Goal: Feedback & Contribution: Leave review/rating

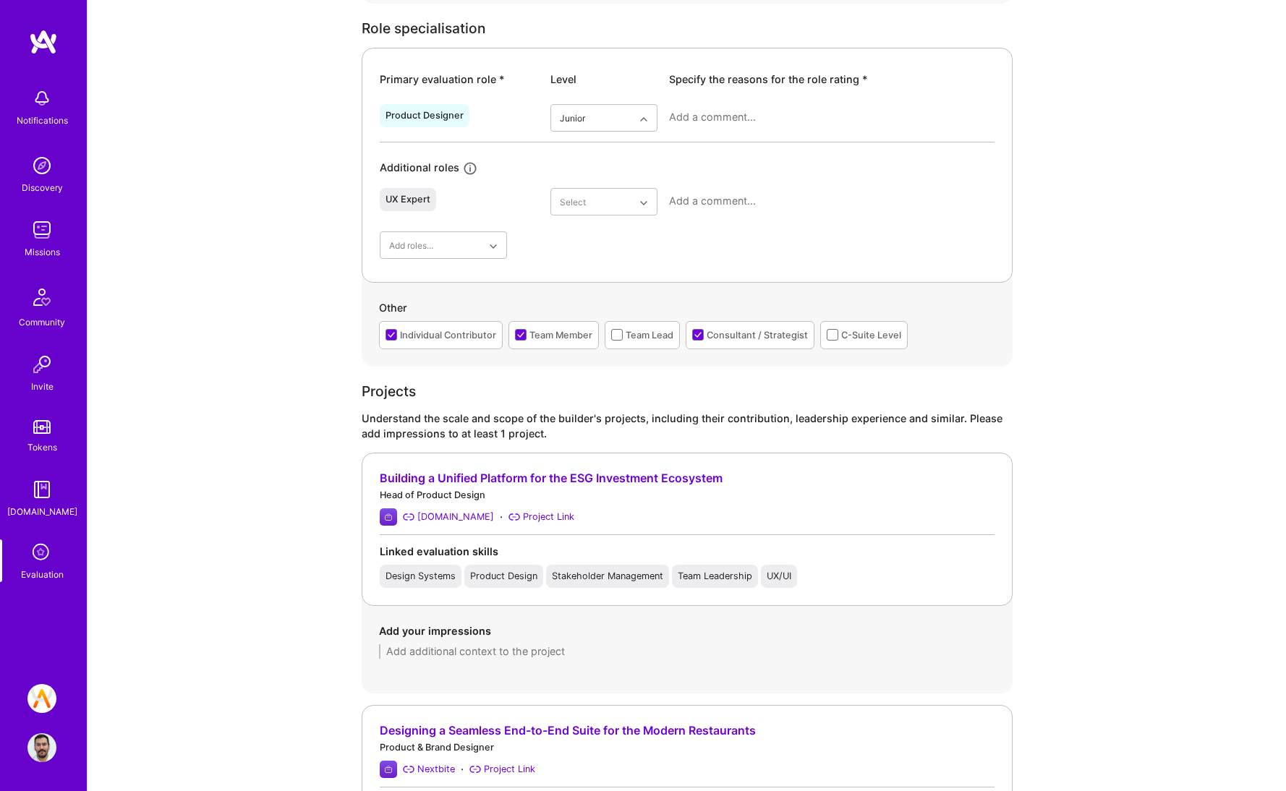
scroll to position [699, 0]
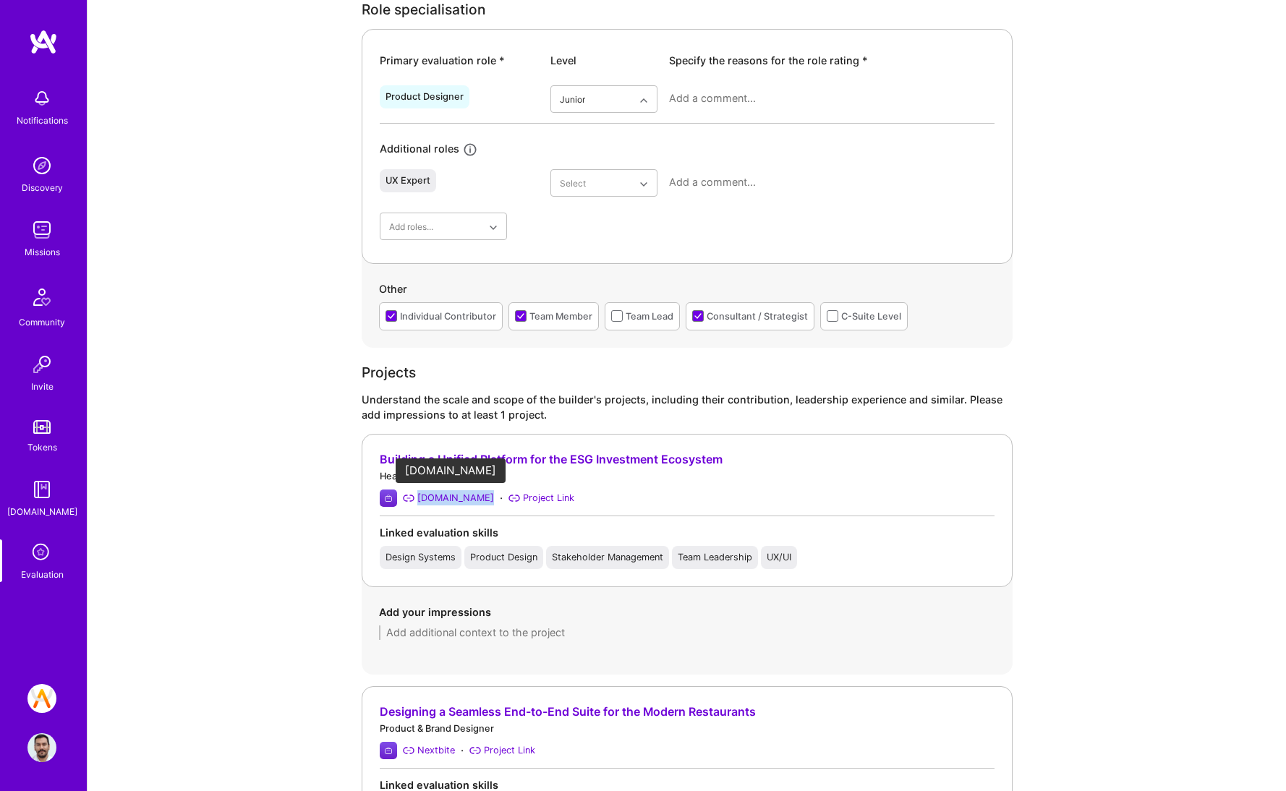
drag, startPoint x: 465, startPoint y: 498, endPoint x: 419, endPoint y: 500, distance: 46.3
click at [419, 500] on div "[DOMAIN_NAME] · Project Link" at bounding box center [687, 498] width 615 height 17
copy div "[DOMAIN_NAME]"
drag, startPoint x: 382, startPoint y: 459, endPoint x: 636, endPoint y: 455, distance: 253.8
click at [636, 455] on div "Building a Unified Platform for the ESG Investment Ecosystem Head of Product De…" at bounding box center [687, 510] width 651 height 153
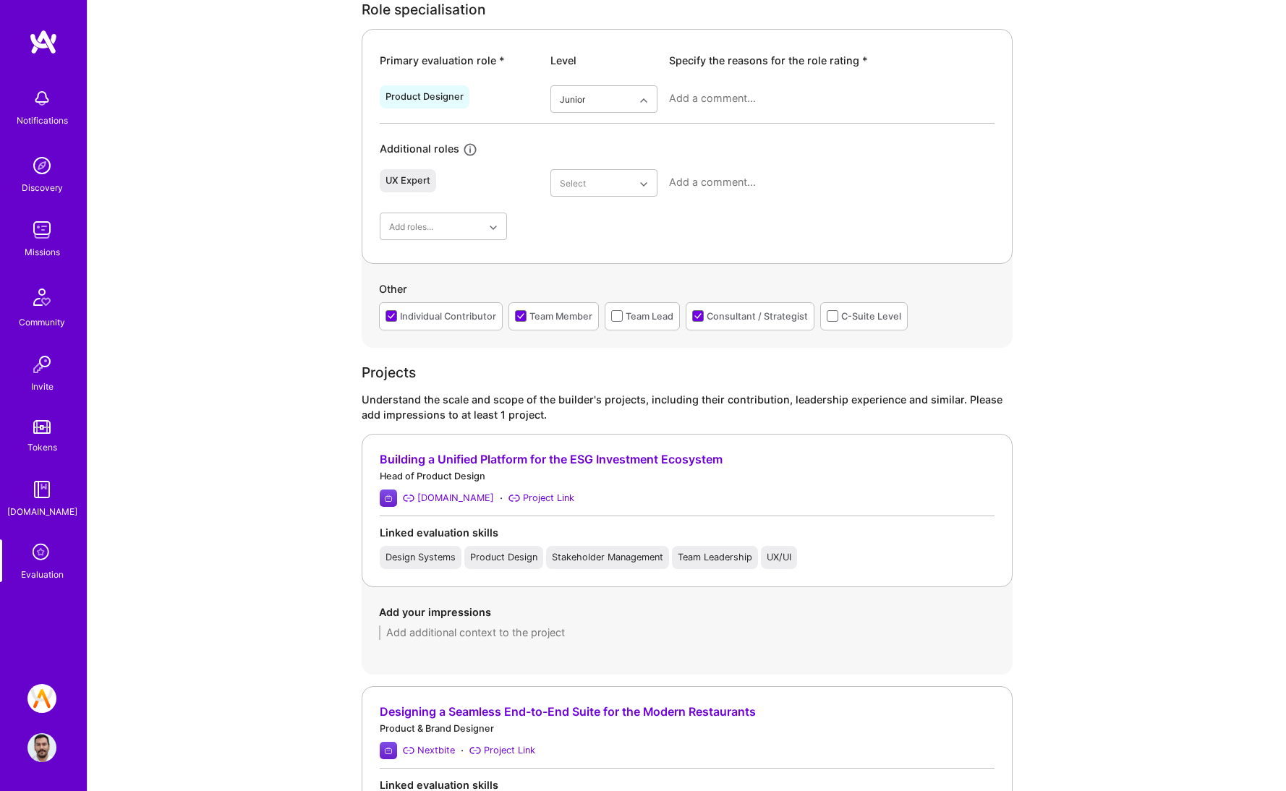
click at [737, 502] on div "[DOMAIN_NAME] · Project Link" at bounding box center [687, 498] width 615 height 17
drag, startPoint x: 766, startPoint y: 463, endPoint x: 440, endPoint y: 456, distance: 326.2
click at [440, 456] on div "Building a Unified Platform for the ESG Investment Ecosystem" at bounding box center [687, 459] width 615 height 15
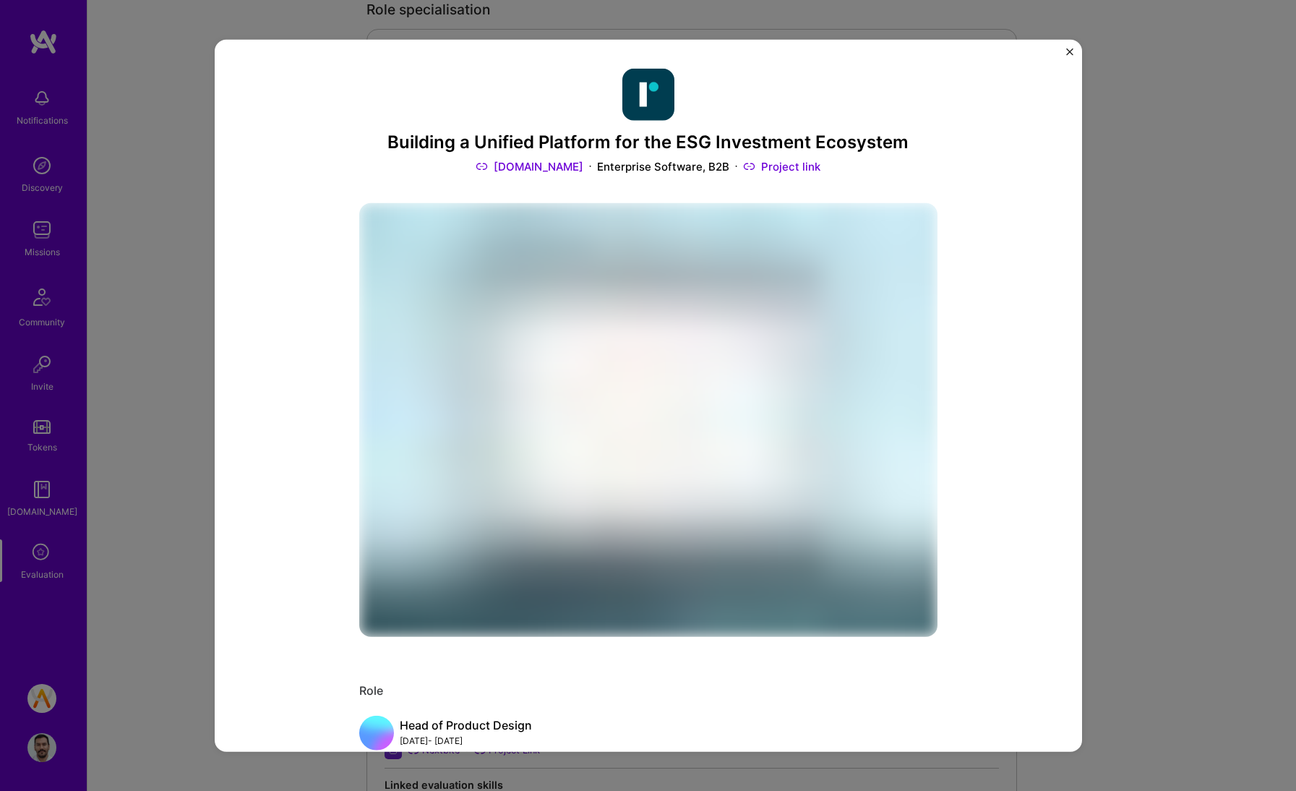
copy div "Unified Platform for the ESG Investment Ecosystem"
click at [1198, 184] on div "Building a Unified Platform for the ESG Investment Ecosystem [DOMAIN_NAME] Ente…" at bounding box center [648, 395] width 1296 height 791
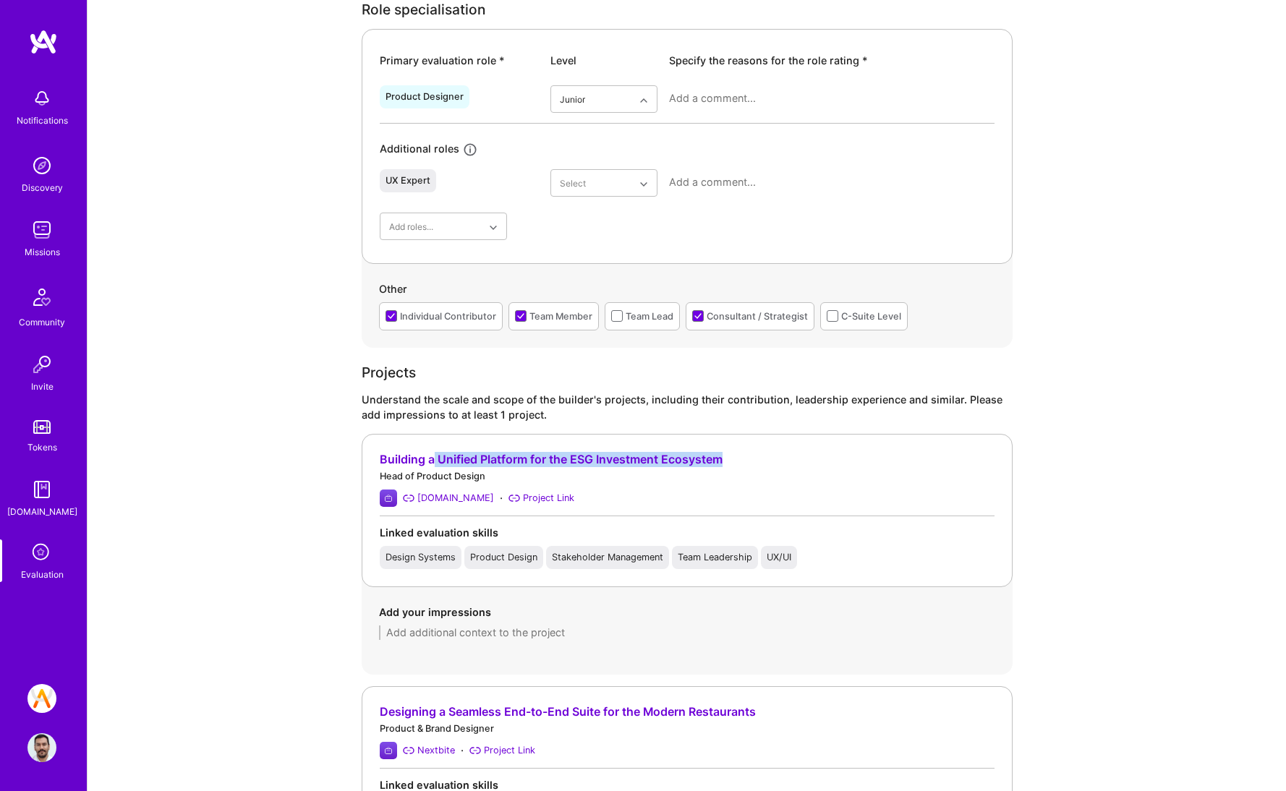
drag, startPoint x: 770, startPoint y: 457, endPoint x: 435, endPoint y: 461, distance: 334.8
click at [435, 461] on div "Building a Unified Platform for the ESG Investment Ecosystem" at bounding box center [687, 459] width 615 height 15
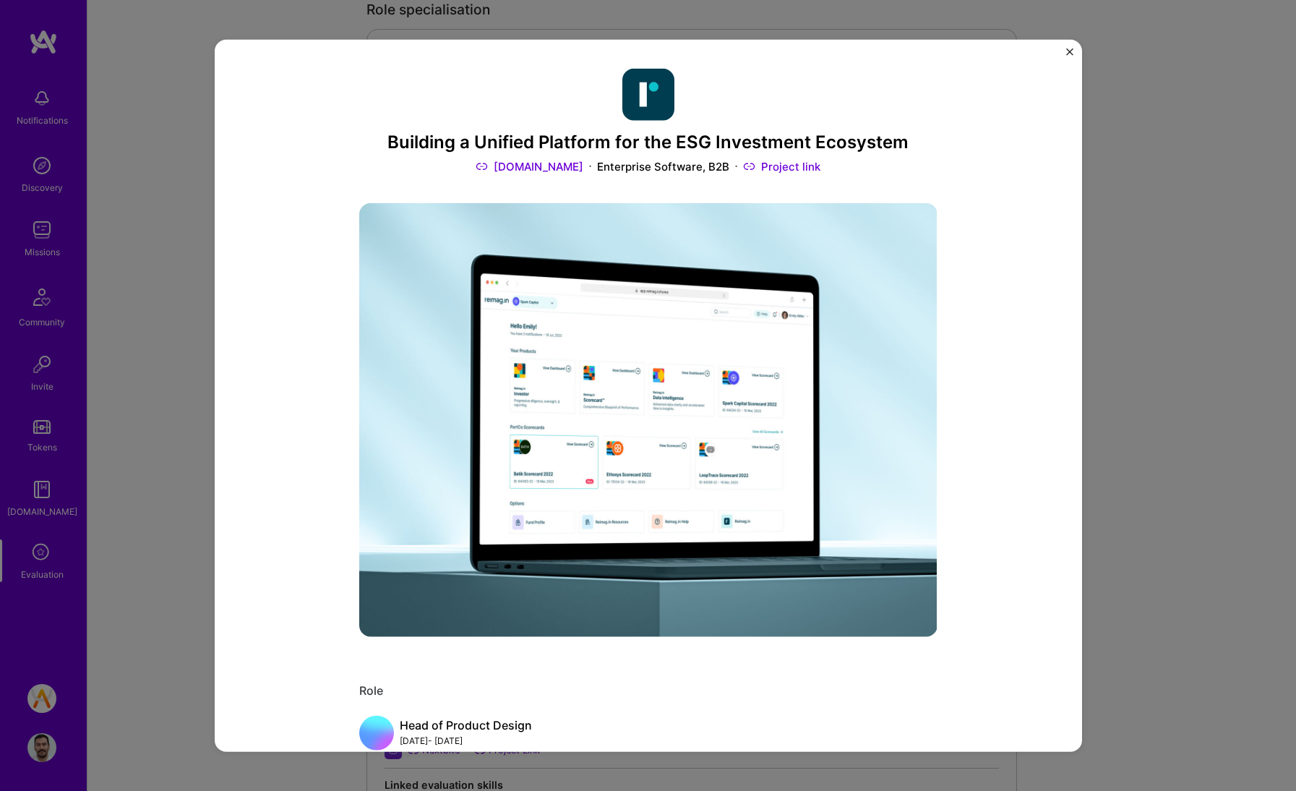
click at [1067, 51] on img "Close" at bounding box center [1069, 51] width 7 height 7
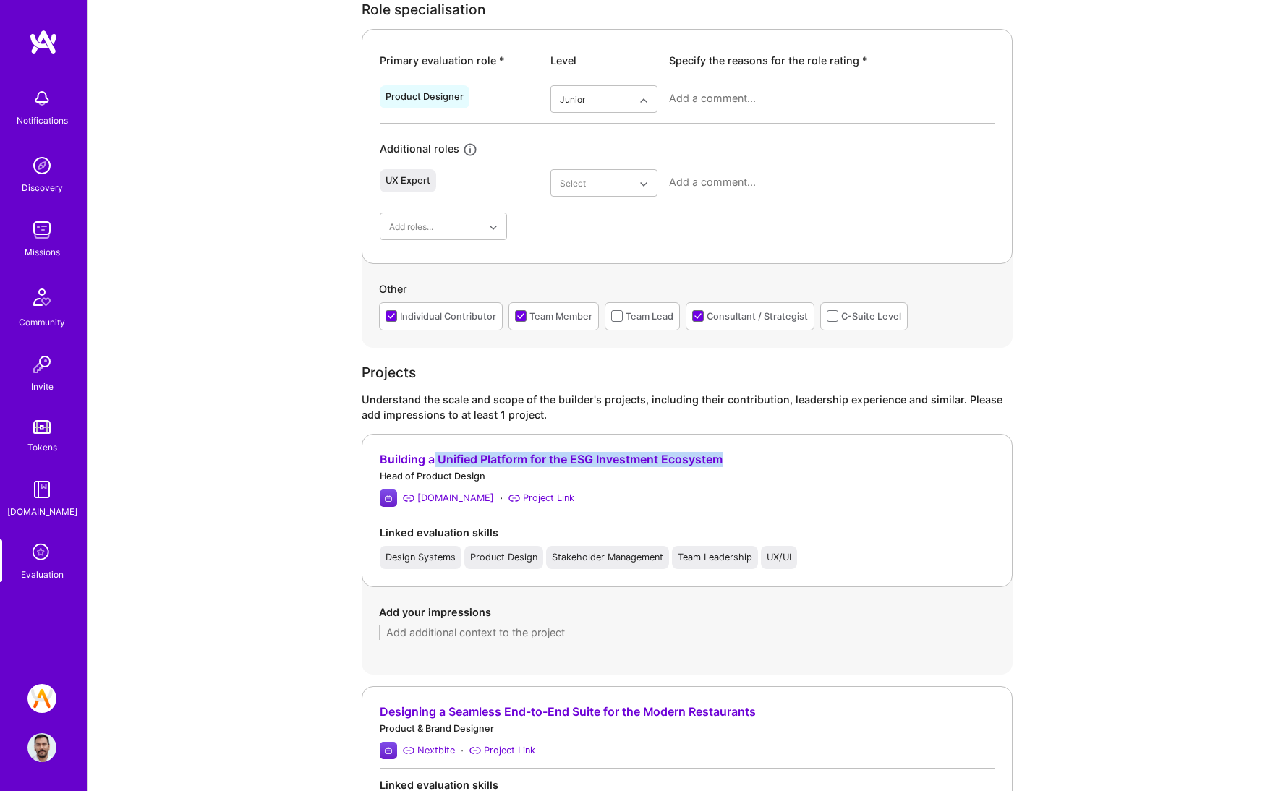
copy div "Unified Platform for the ESG Investment Ecosystem"
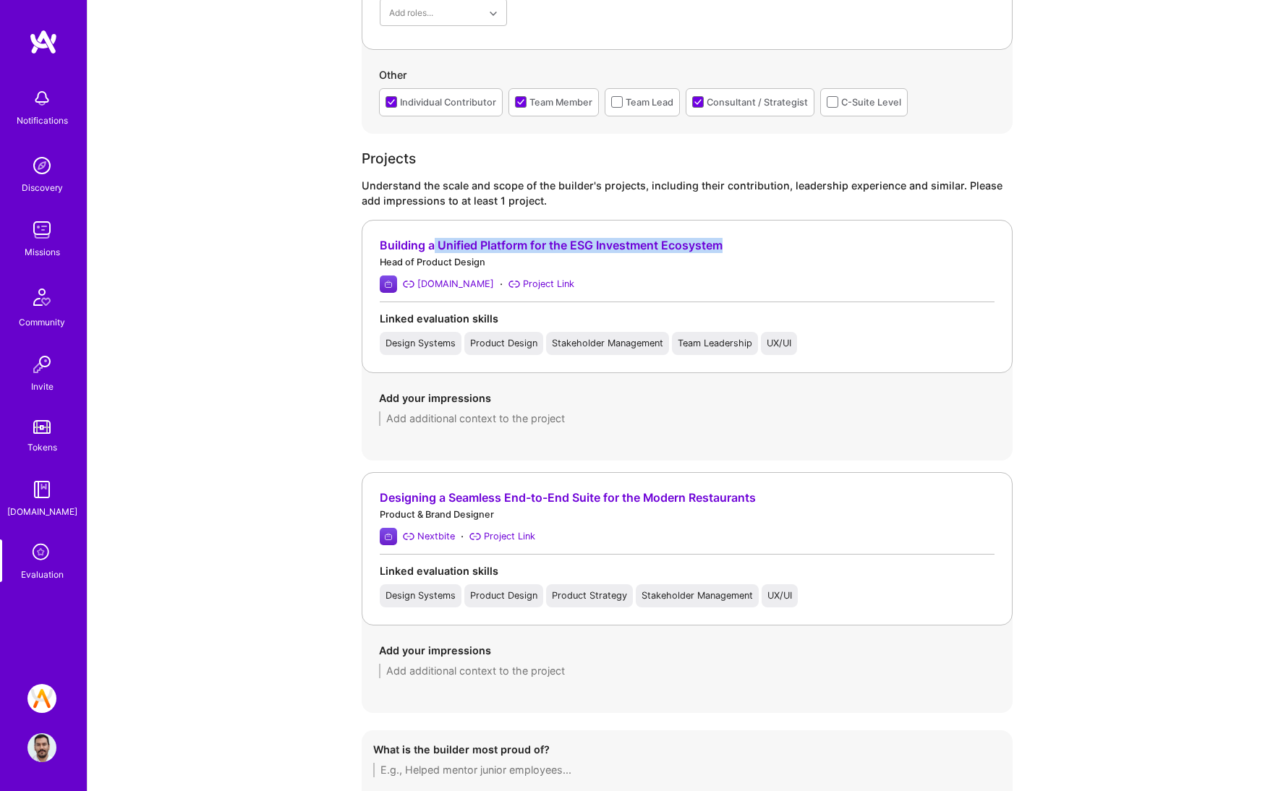
scroll to position [1011, 0]
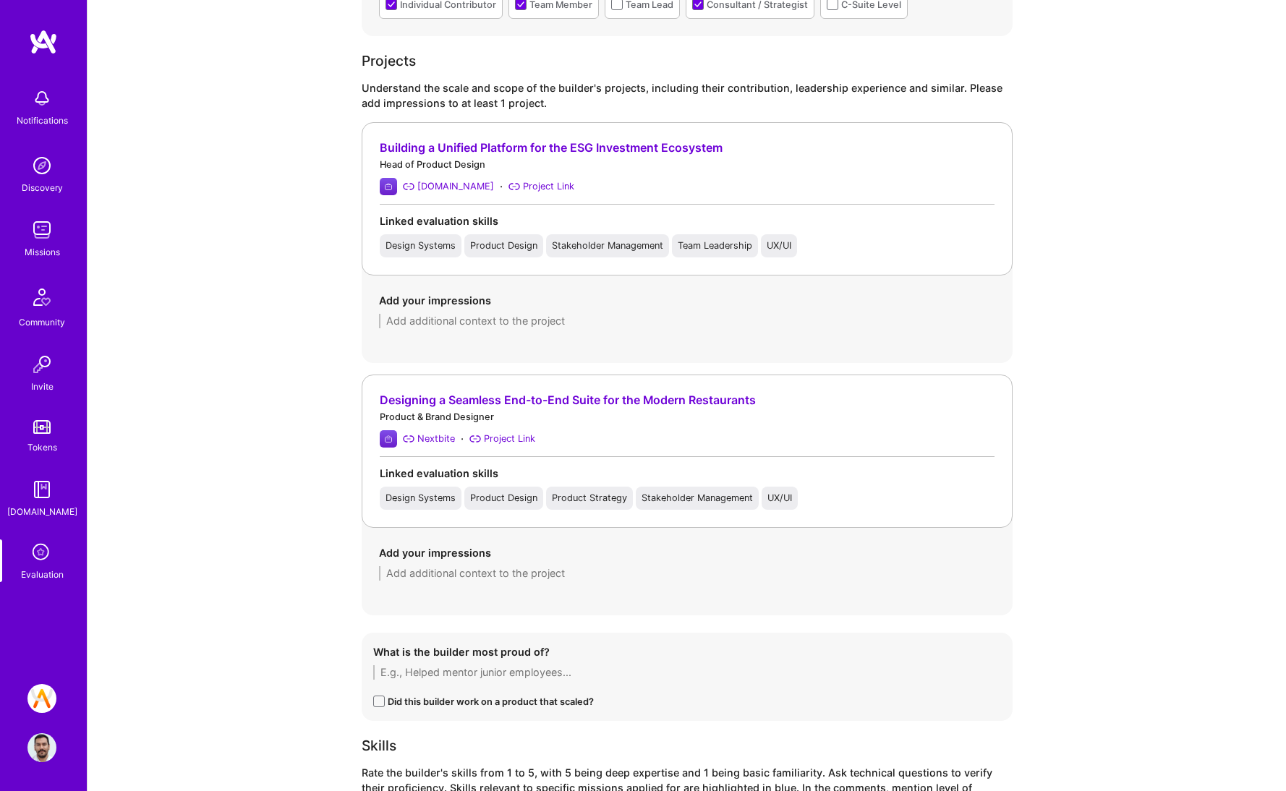
click at [479, 327] on textarea at bounding box center [687, 321] width 616 height 14
paste textarea "While discussing the creation of a unified platform for ESG reporting and inves…"
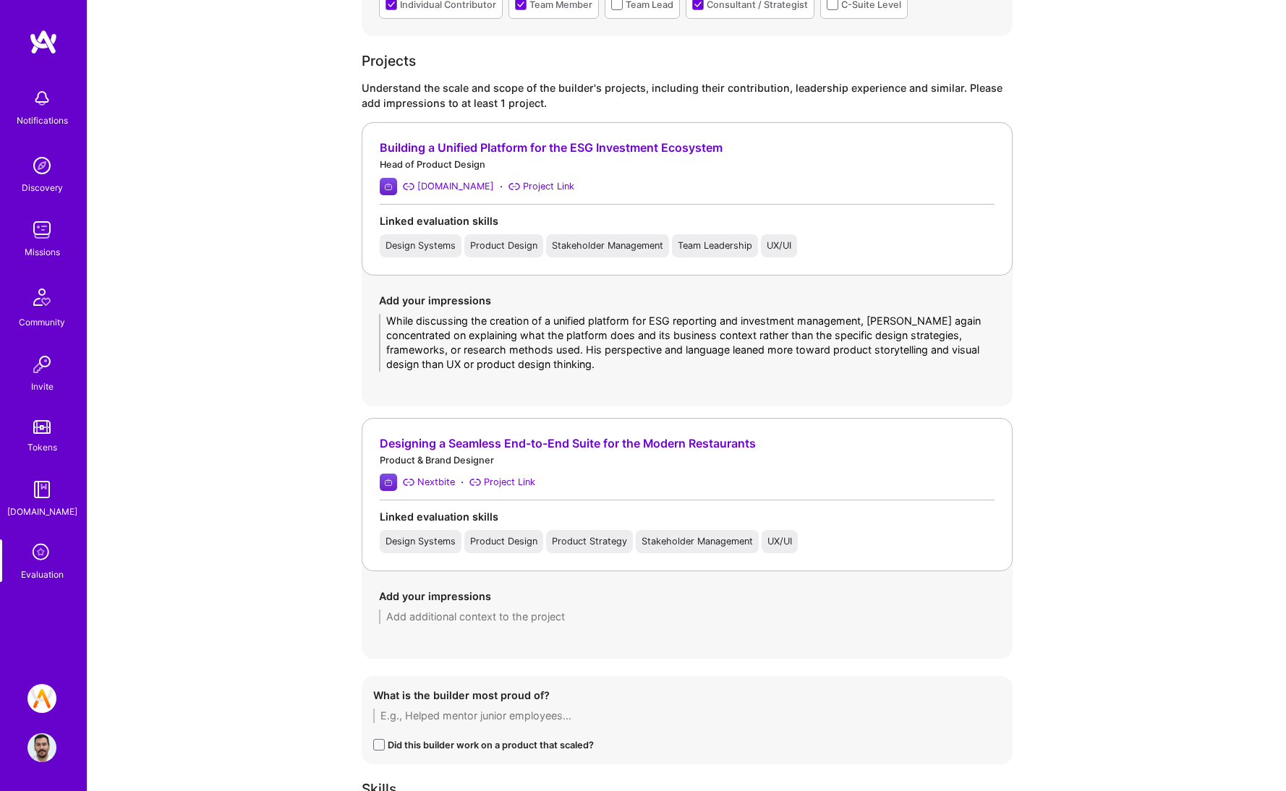
scroll to position [0, 0]
type textarea "While discussing the creation of a unified platform for ESG reporting and inves…"
click at [444, 604] on div "Add your impressions" at bounding box center [687, 606] width 616 height 35
click at [445, 610] on textarea at bounding box center [687, 617] width 616 height 14
click at [446, 617] on textarea at bounding box center [687, 617] width 616 height 14
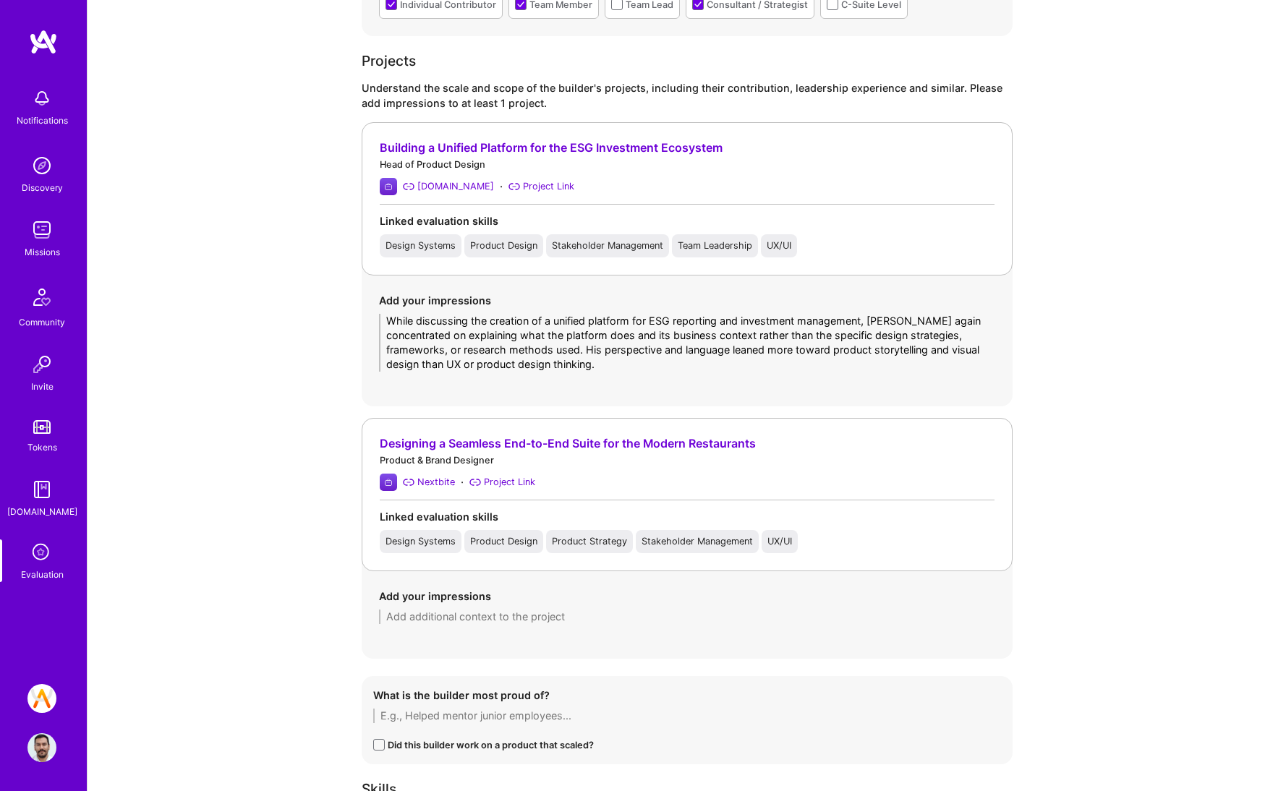
paste textarea "[PERSON_NAME] described his work on building a design system for an ecosystem o…"
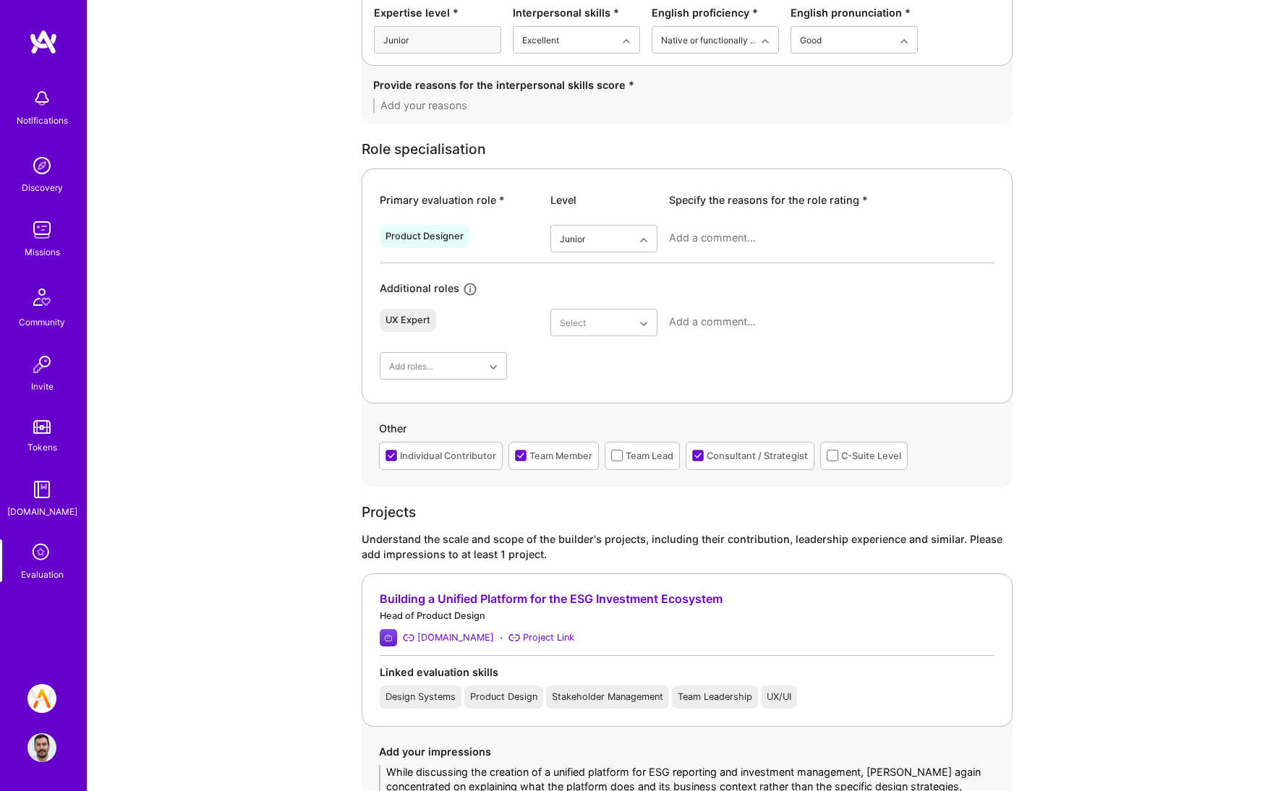
scroll to position [236, 0]
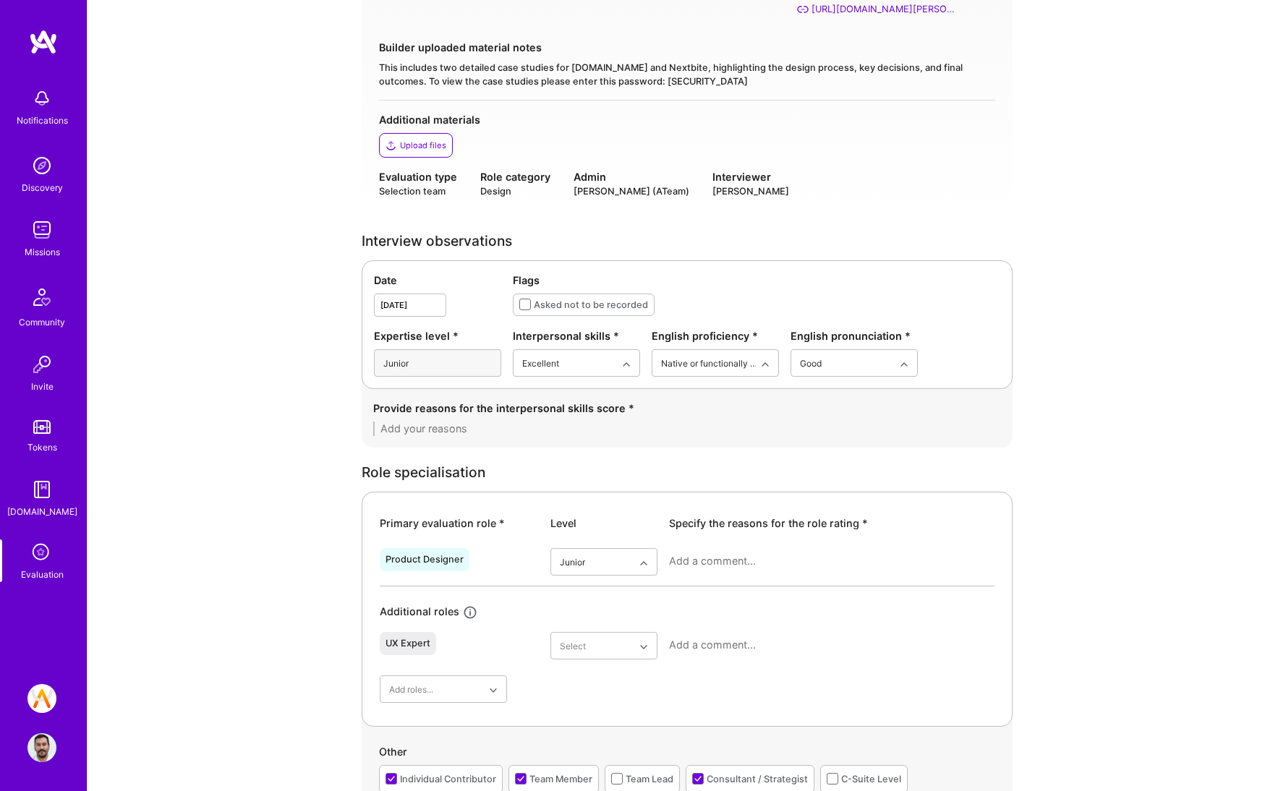
type textarea "[PERSON_NAME] described his work on building a design system for an ecosystem o…"
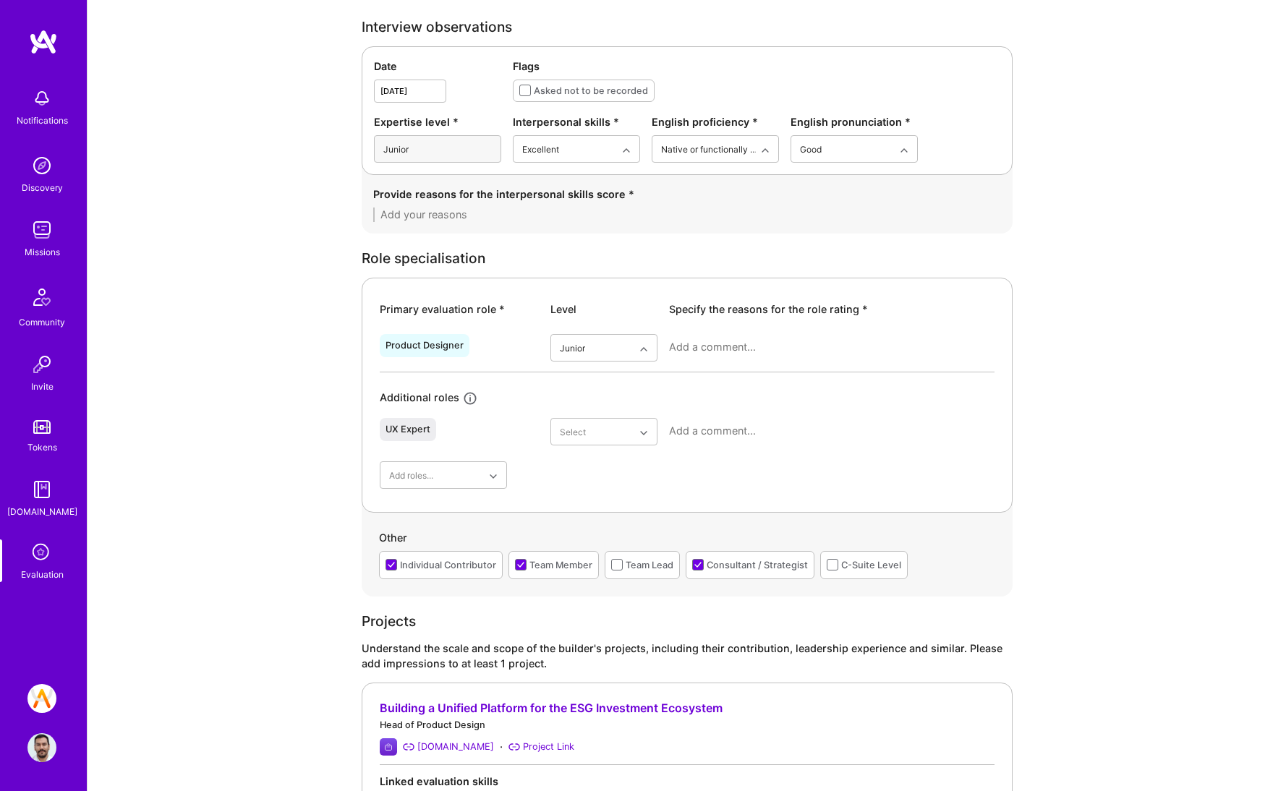
click at [713, 345] on textarea at bounding box center [831, 347] width 325 height 14
paste textarea "[PERSON_NAME] a solid understanding of basic product design theory, structured …"
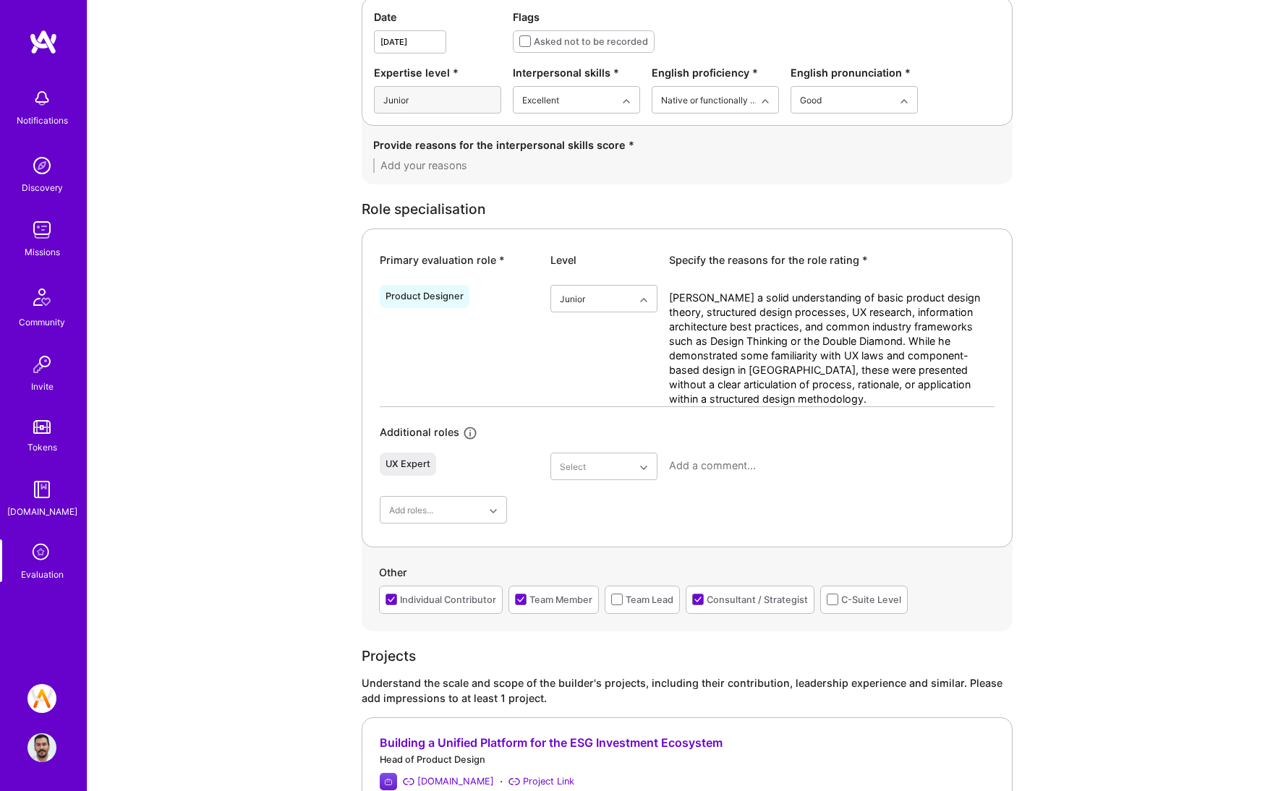
scroll to position [481, 0]
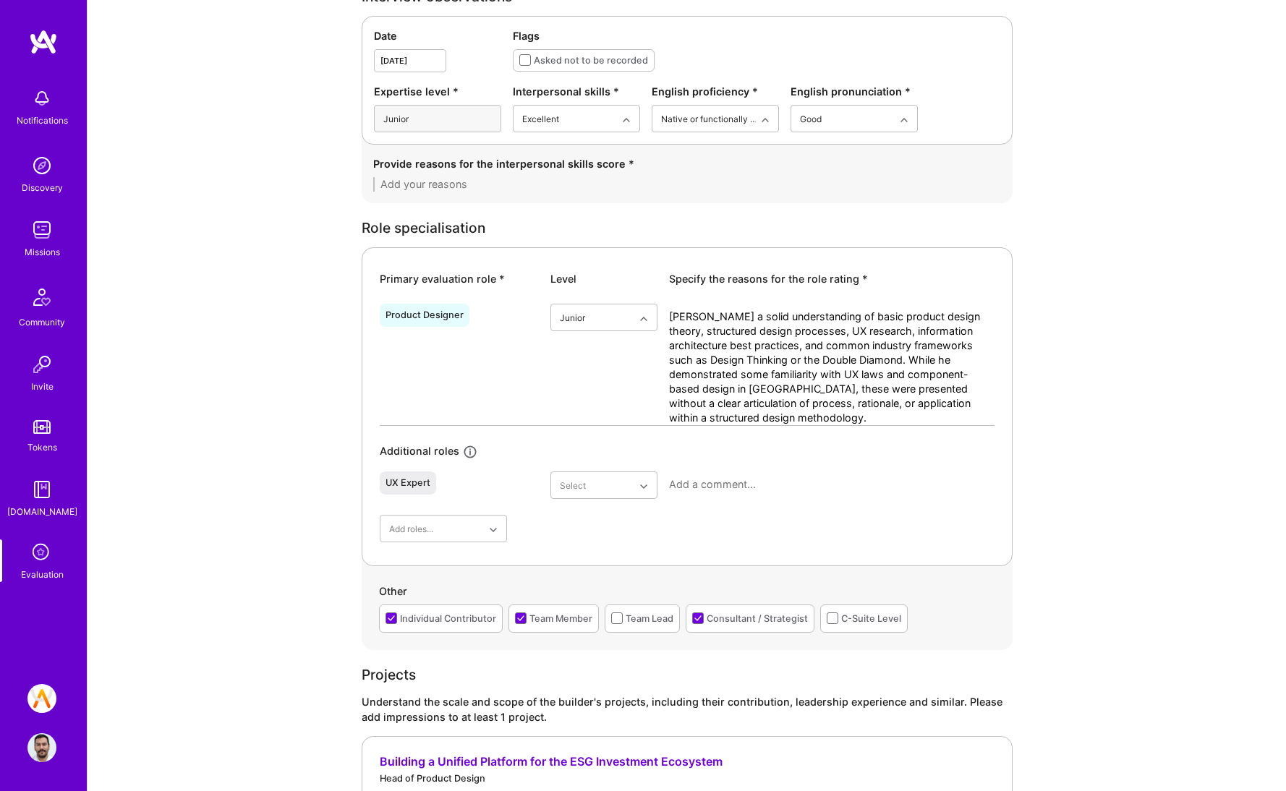
click at [560, 183] on textarea at bounding box center [687, 184] width 628 height 14
drag, startPoint x: 894, startPoint y: 376, endPoint x: 848, endPoint y: 377, distance: 46.3
click at [848, 377] on textarea "[PERSON_NAME] a solid understanding of basic product design theory, structured …" at bounding box center [831, 367] width 325 height 116
type textarea "[PERSON_NAME] a solid understanding of basic product design theory, structured …"
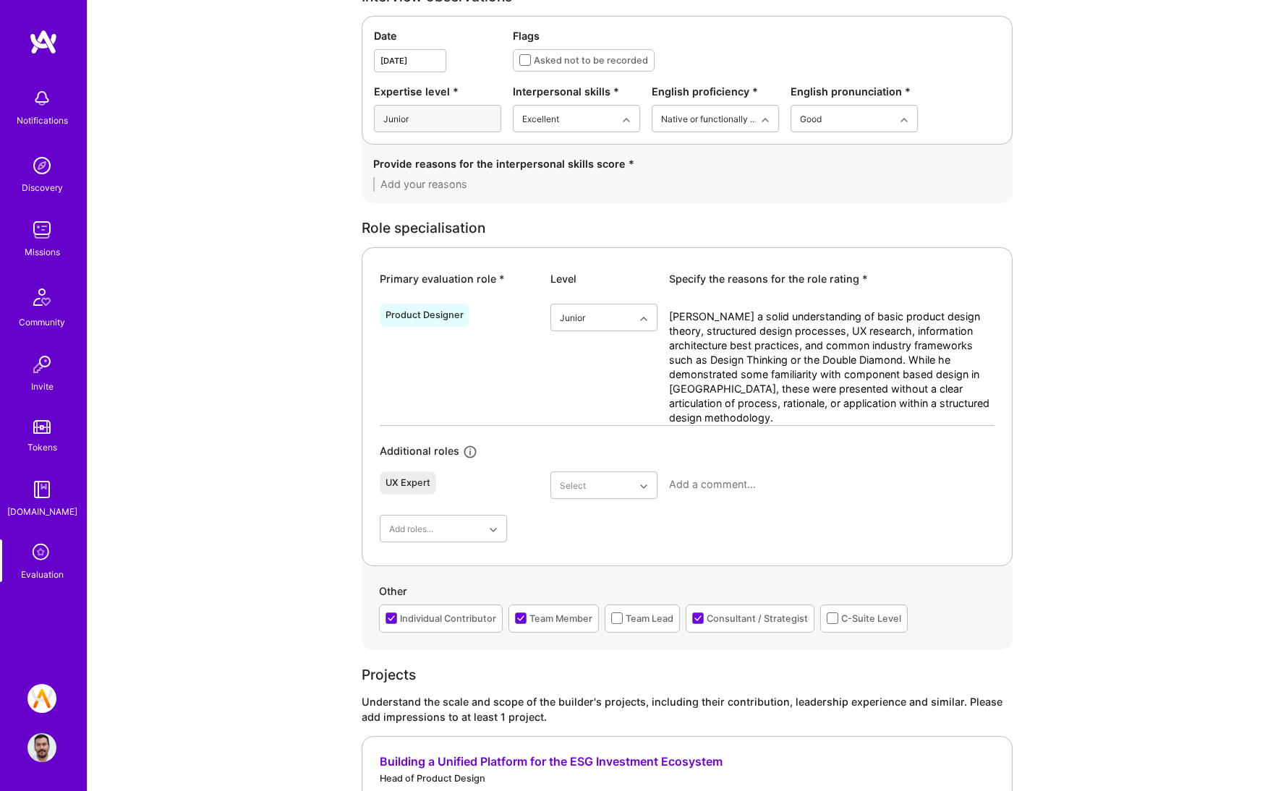
click at [608, 188] on textarea at bounding box center [687, 184] width 628 height 14
paste textarea "On a positive note, [PERSON_NAME]’s interpersonal skills are strong. He is arti…"
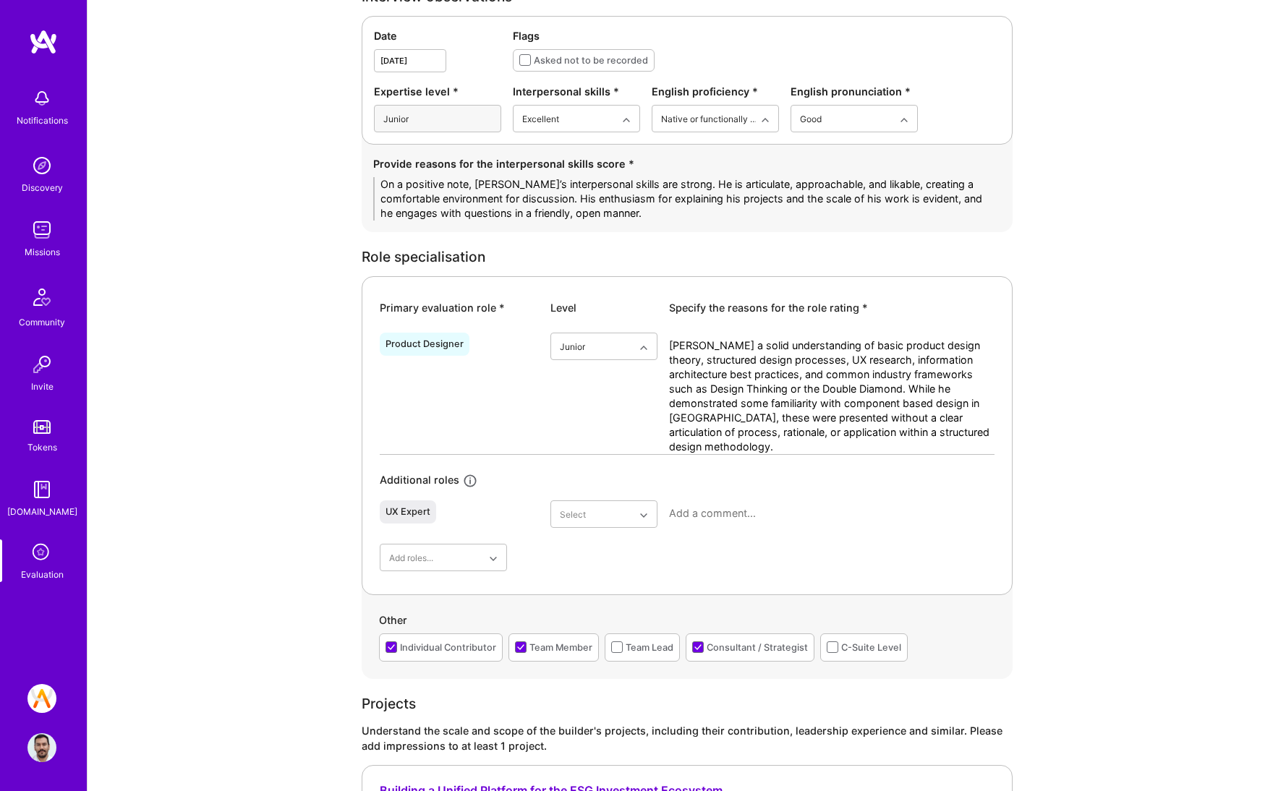
scroll to position [0, 0]
drag, startPoint x: 476, startPoint y: 184, endPoint x: 245, endPoint y: 179, distance: 230.7
type textarea "[PERSON_NAME]’s interpersonal skills are strong. He is articulate, approachable…"
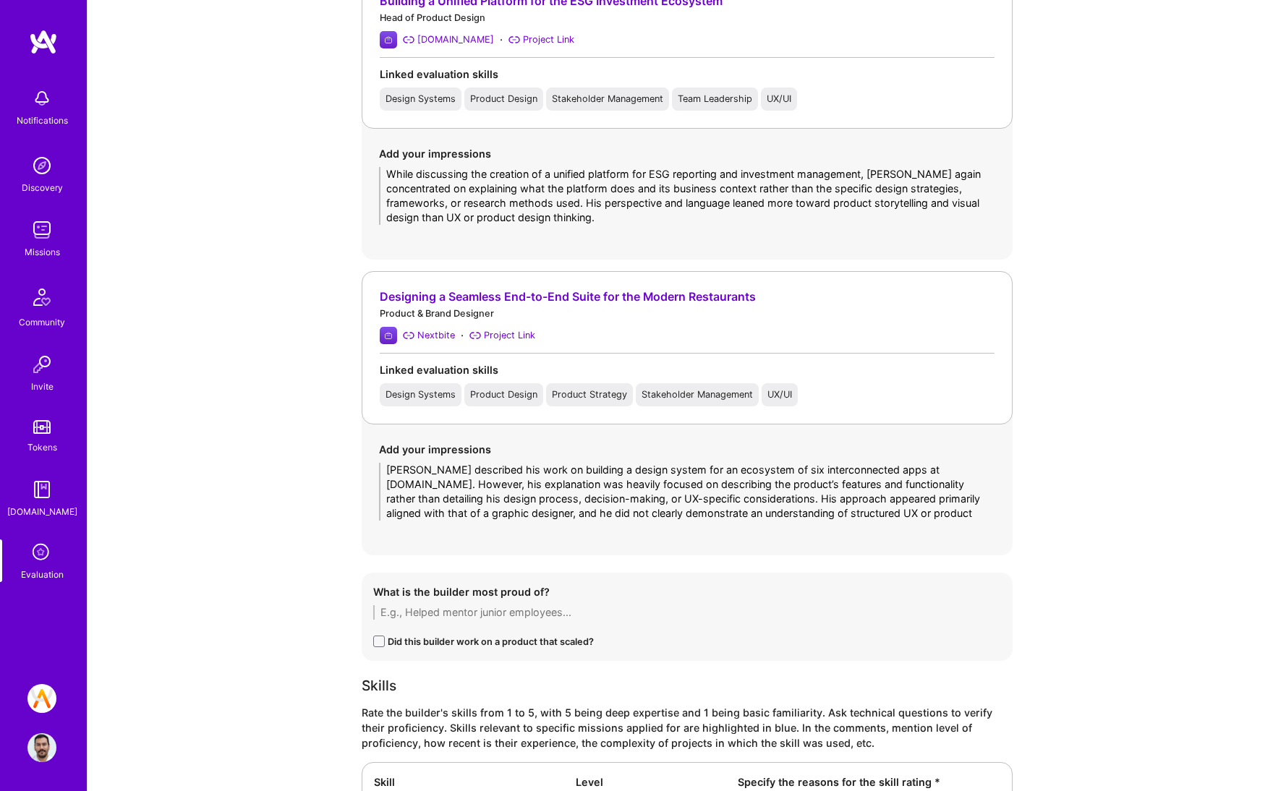
scroll to position [1466, 0]
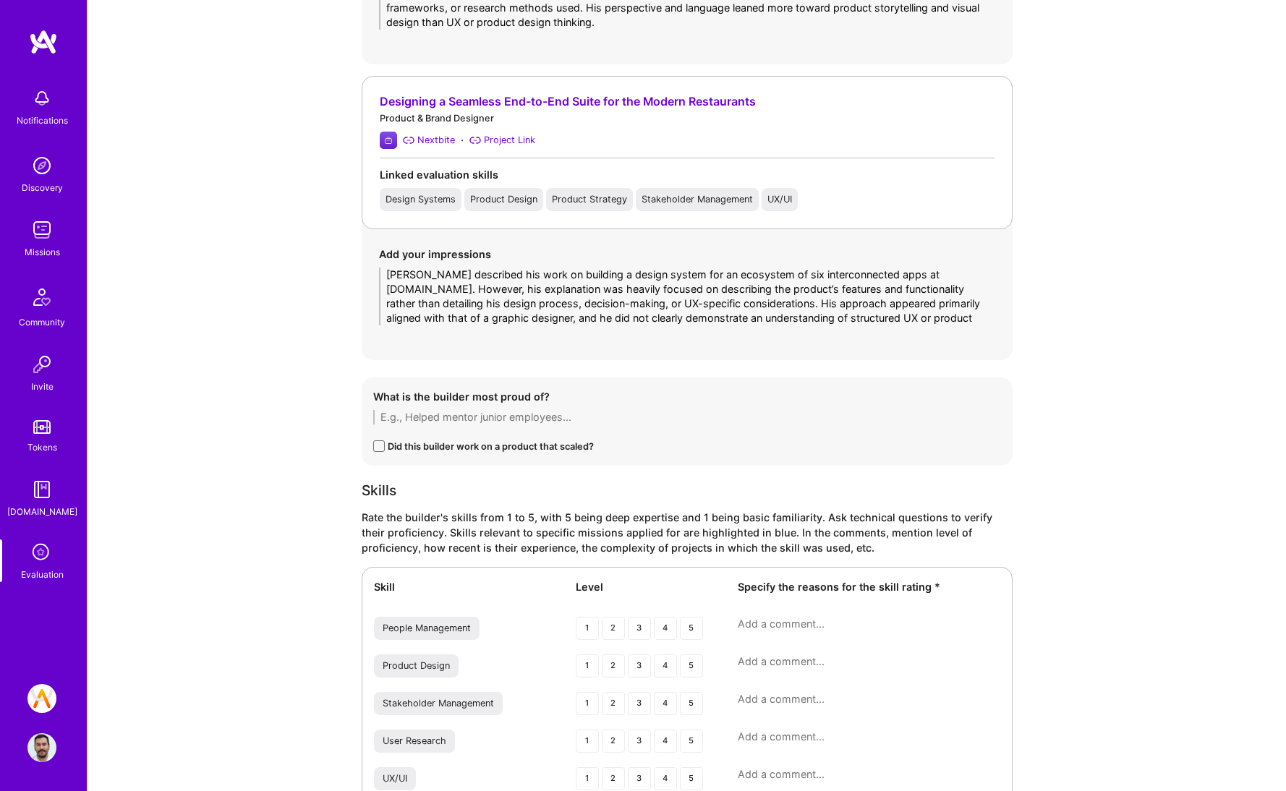
drag, startPoint x: 603, startPoint y: 307, endPoint x: 643, endPoint y: 287, distance: 44.3
click at [603, 307] on textarea "[PERSON_NAME] described his work on building a design system for an ecosystem o…" at bounding box center [687, 297] width 616 height 58
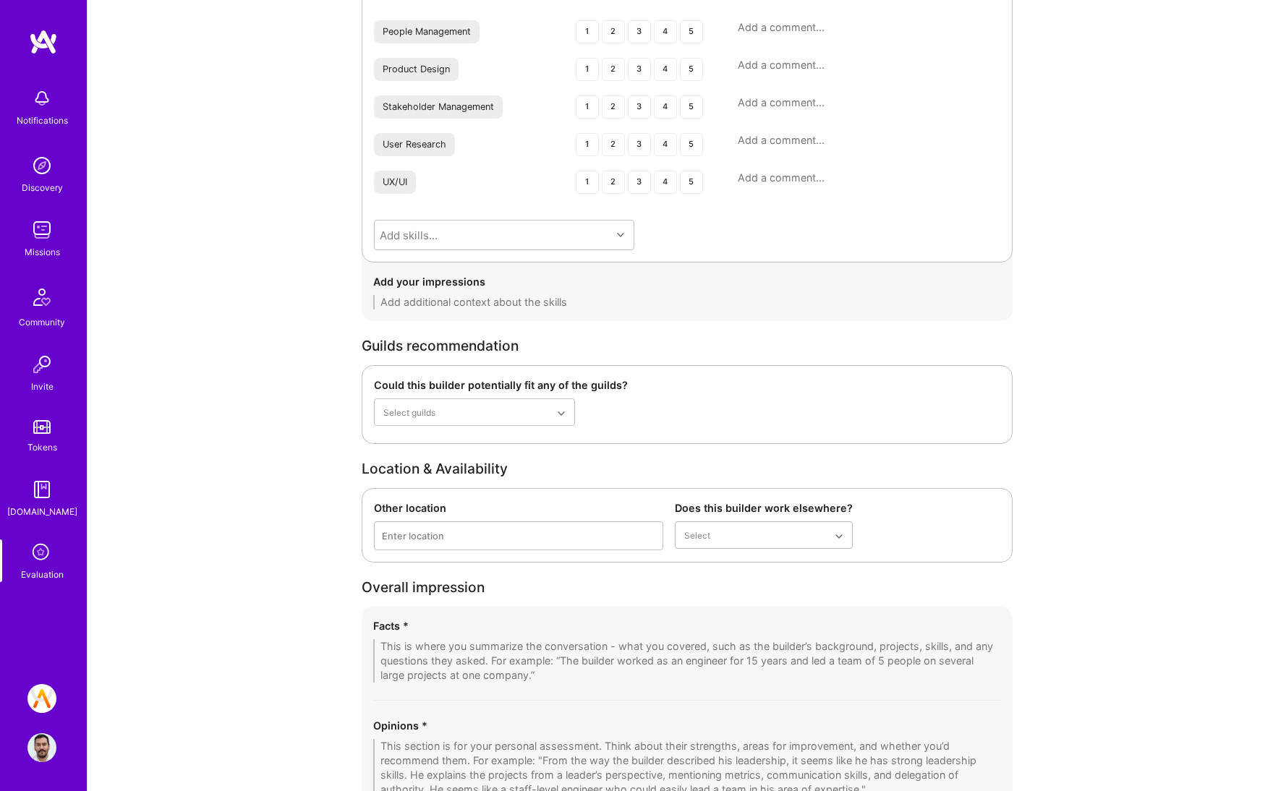
scroll to position [2104, 0]
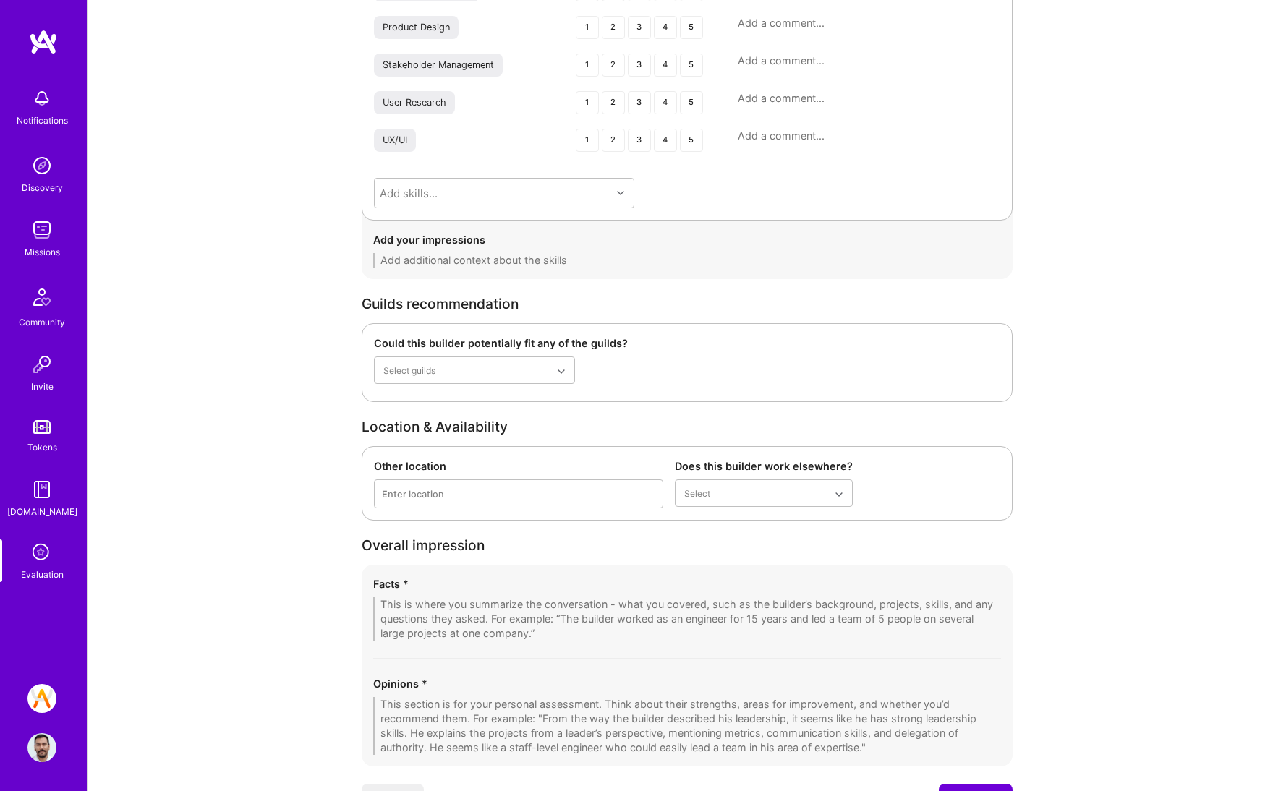
type textarea "[PERSON_NAME] described his work on building a design system for an ecosystem o…"
click at [527, 625] on textarea at bounding box center [687, 618] width 628 height 43
paste textarea "[PERSON_NAME]’s background shows breadth in visual design, branding, and freela…"
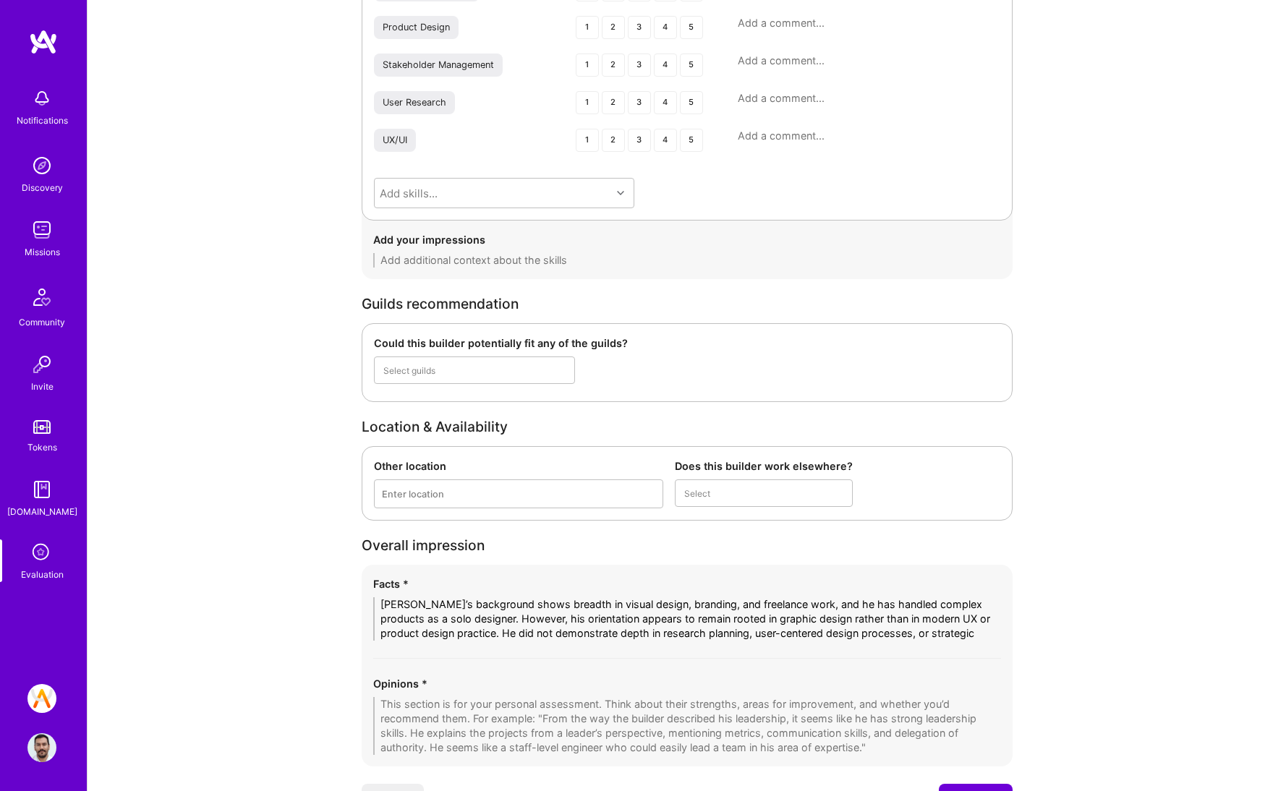
scroll to position [0, 0]
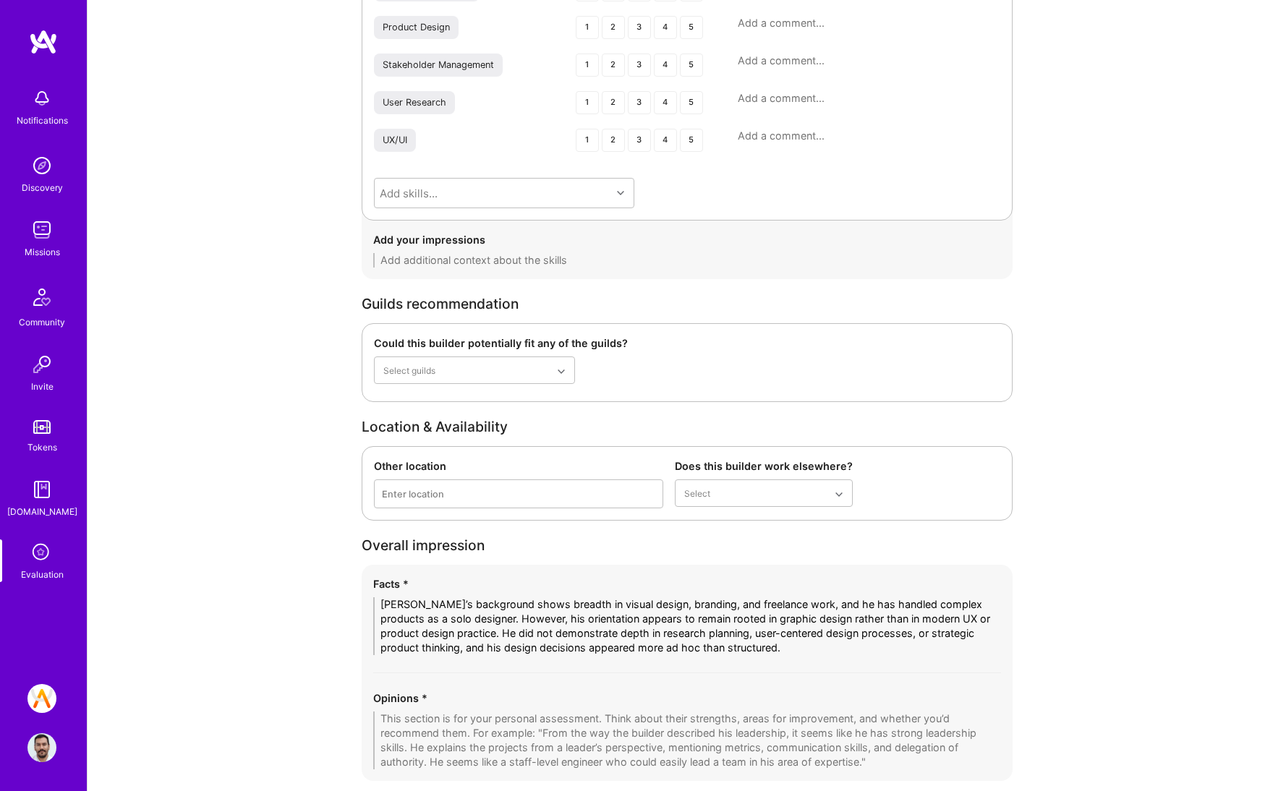
type textarea "[PERSON_NAME]’s background shows breadth in visual design, branding, and freela…"
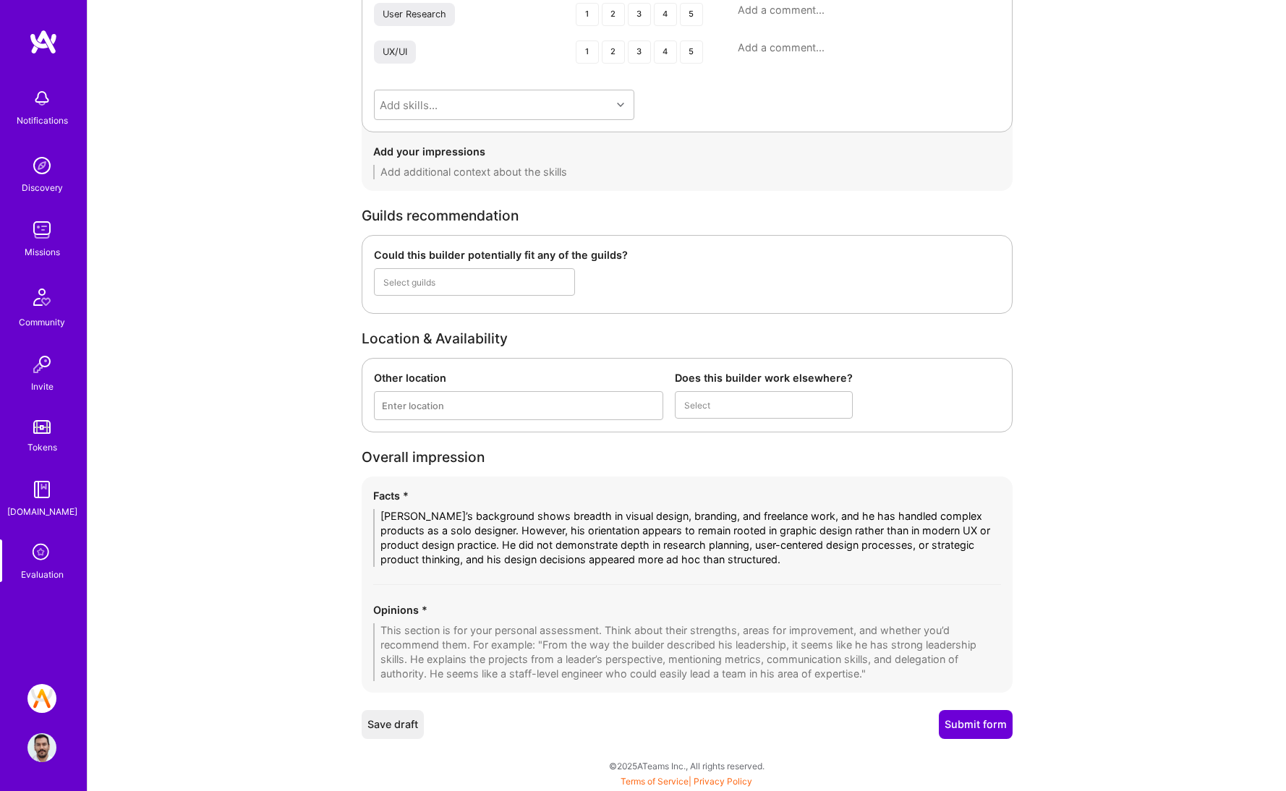
click at [537, 624] on textarea at bounding box center [687, 652] width 628 height 58
paste textarea "[PERSON_NAME]’s background shows breadth in visual design, branding, and freela…"
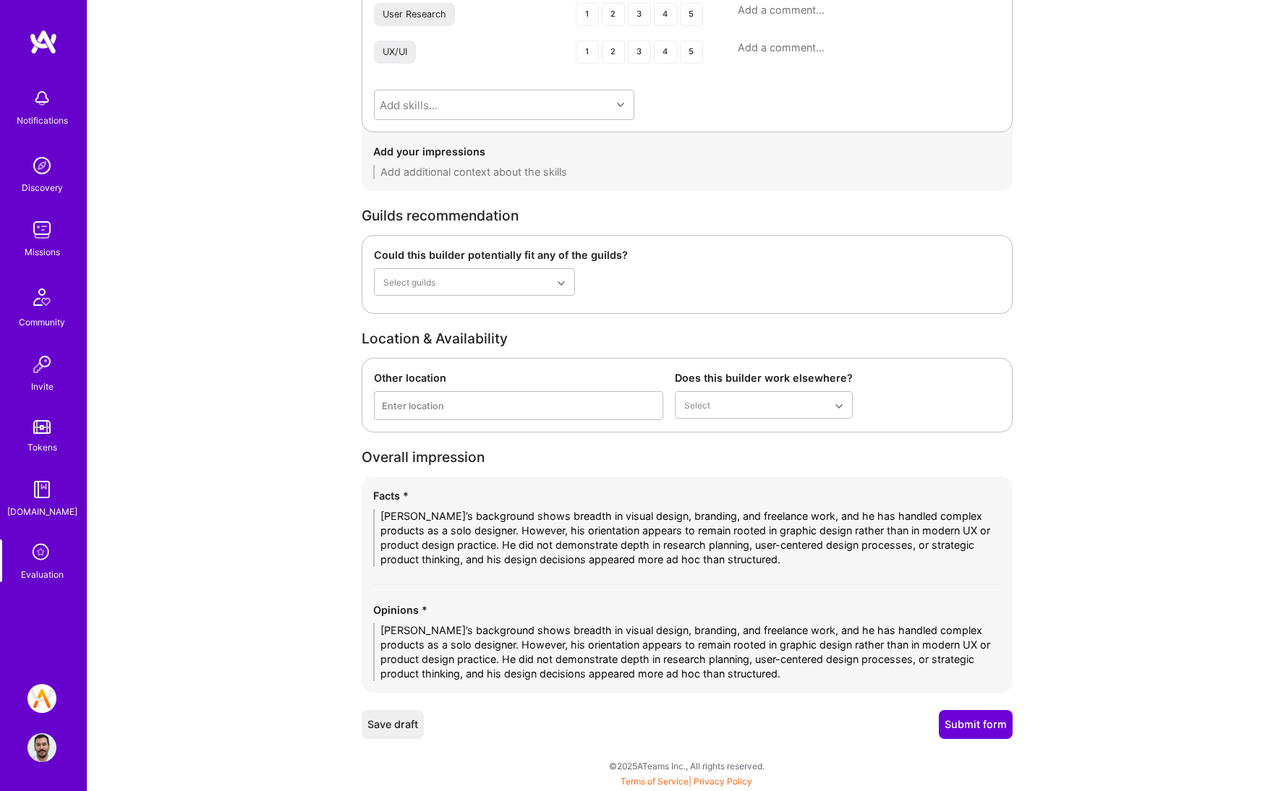
click at [744, 659] on textarea "[PERSON_NAME]’s background shows breadth in visual design, branding, and freela…" at bounding box center [687, 652] width 628 height 58
type textarea "[PERSON_NAME]’s background shows breadth in visual design, branding, and freela…"
click at [506, 550] on textarea "[PERSON_NAME]’s background shows breadth in visual design, branding, and freela…" at bounding box center [687, 538] width 628 height 58
click at [506, 549] on textarea "[PERSON_NAME]’s background shows breadth in visual design, branding, and freela…" at bounding box center [687, 538] width 628 height 58
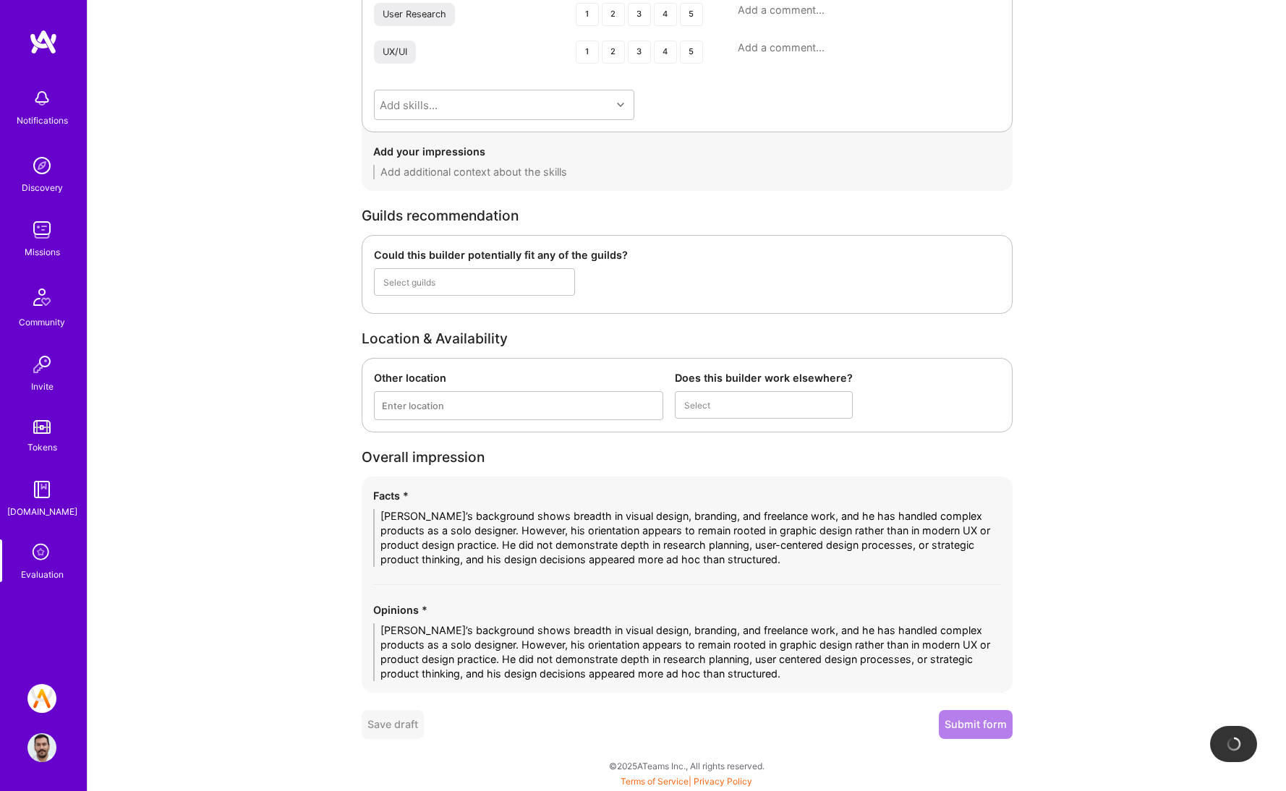
paste textarea "While [PERSON_NAME] has significant design execution experience and strong peop…"
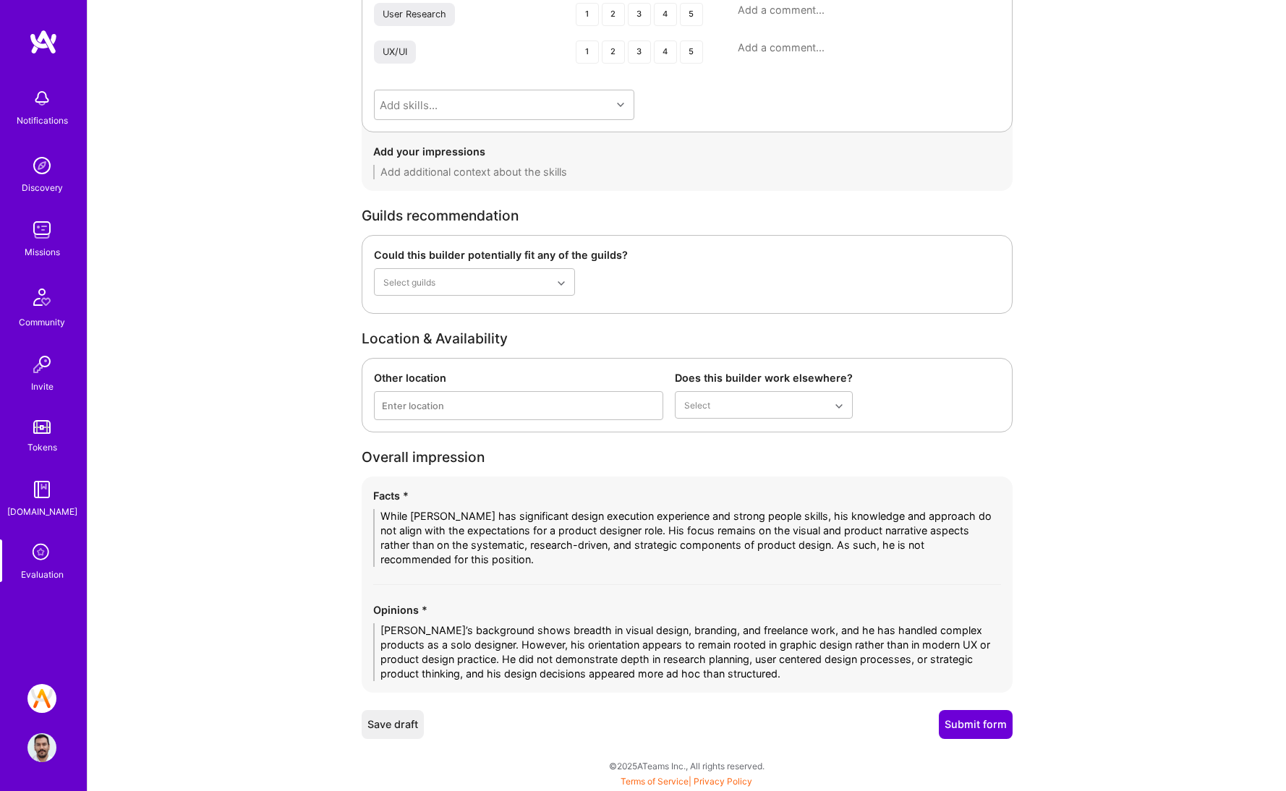
click at [545, 546] on textarea "While [PERSON_NAME] has significant design execution experience and strong peop…" at bounding box center [687, 538] width 628 height 58
type textarea "While [PERSON_NAME] has significant design execution experience and strong peop…"
click at [958, 722] on button "Submit form" at bounding box center [976, 724] width 74 height 29
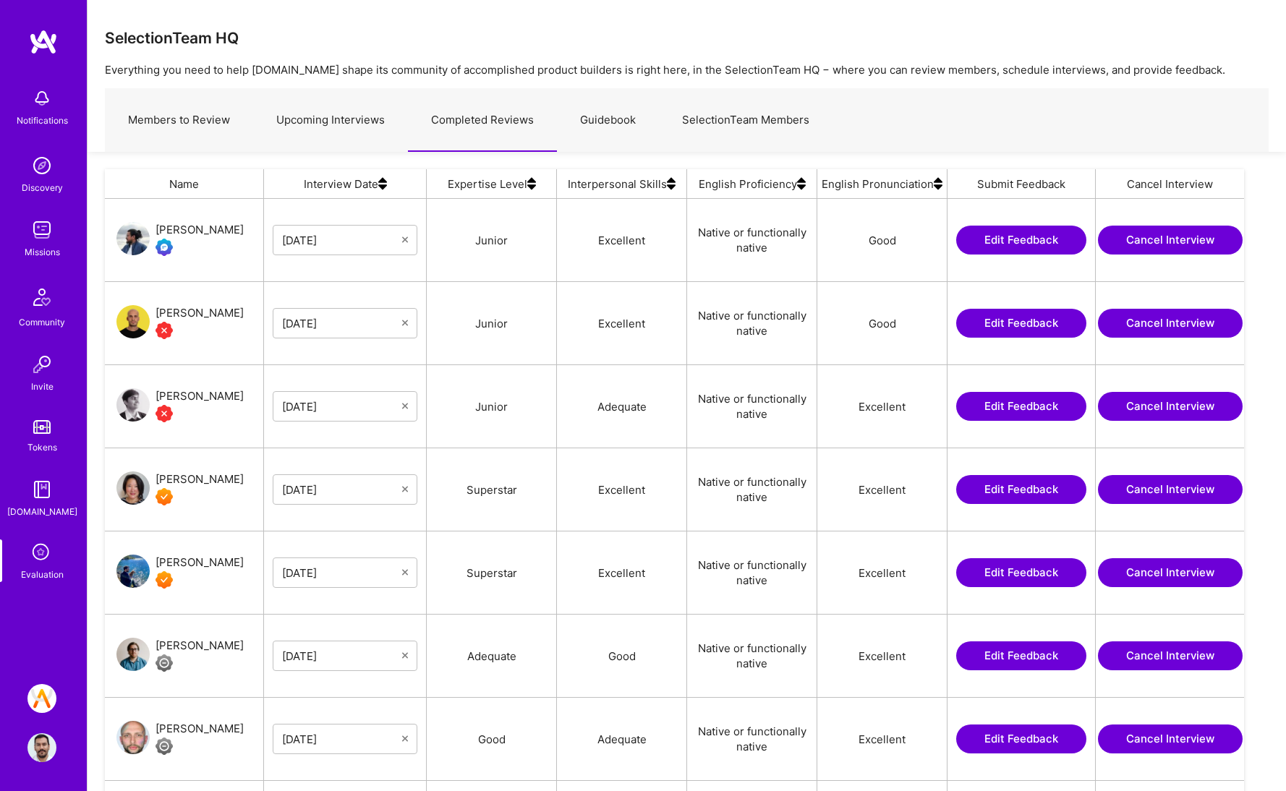
scroll to position [628, 1128]
click at [1026, 327] on button "Edit Feedback" at bounding box center [1021, 323] width 130 height 29
click at [995, 492] on button "Edit Feedback" at bounding box center [1021, 489] width 130 height 29
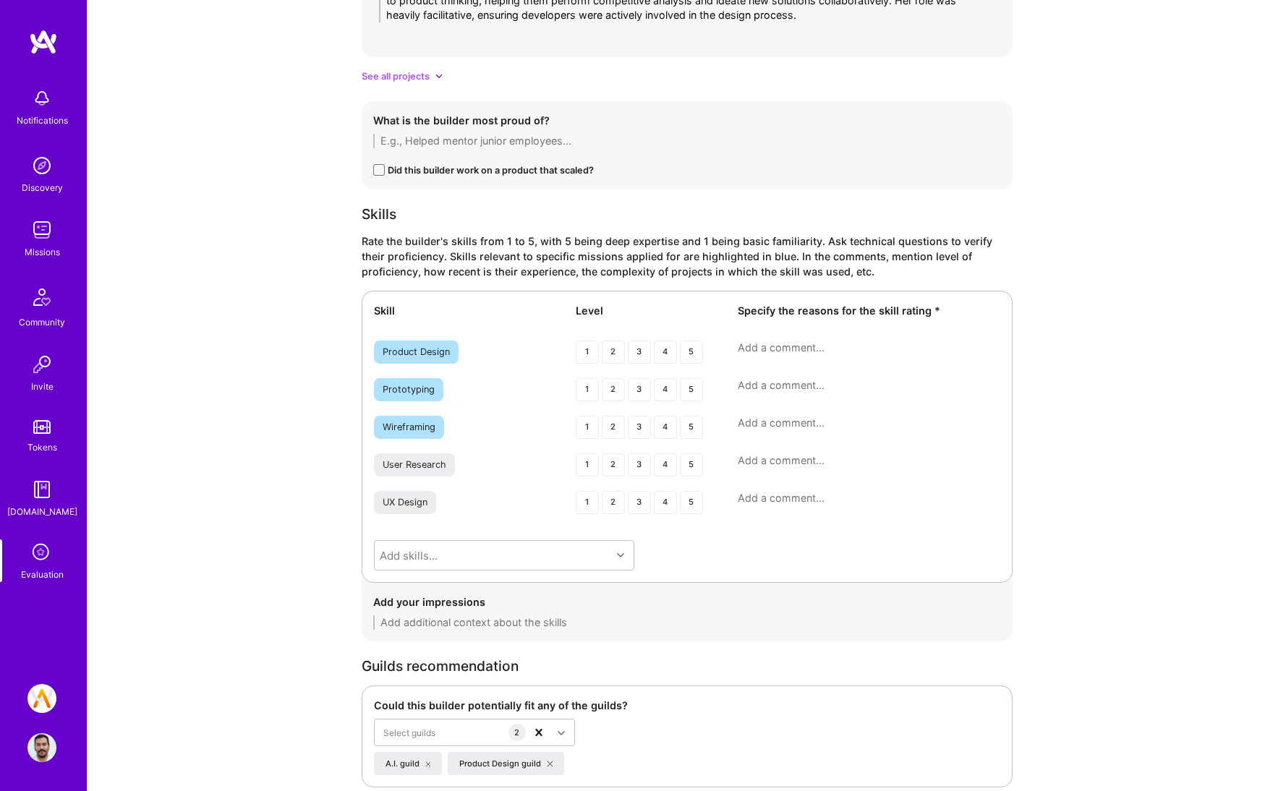
scroll to position [2177, 0]
